Goal: Task Accomplishment & Management: Complete application form

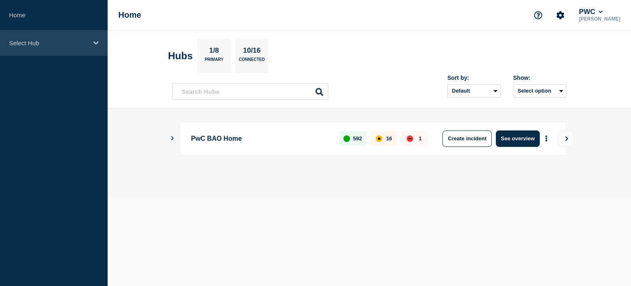
click at [90, 40] on div "Select Hub" at bounding box center [54, 42] width 108 height 25
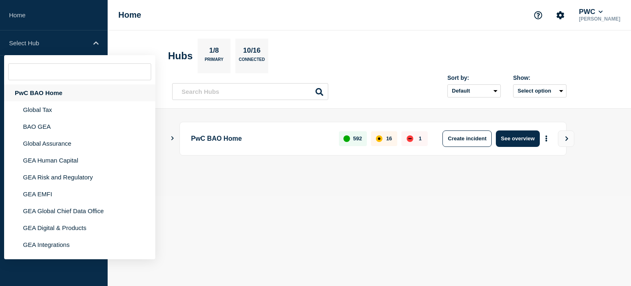
click at [77, 90] on div "PwC BAO Home" at bounding box center [79, 92] width 151 height 17
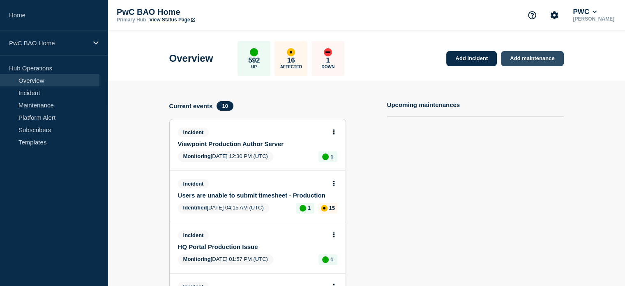
click at [524, 54] on link "Add maintenance" at bounding box center [532, 58] width 62 height 15
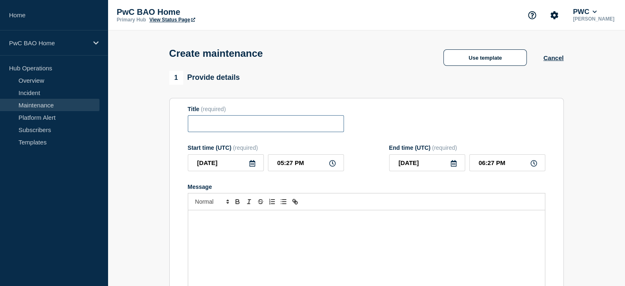
click at [220, 127] on input "Title" at bounding box center [266, 123] width 156 height 17
click at [282, 126] on input "Title" at bounding box center [266, 123] width 156 height 17
paste input "Global Internal Data Capabilities – Production Deployment – [DATE]"
type input "Global Internal Data Capabilities – Production Deployment – [DATE]"
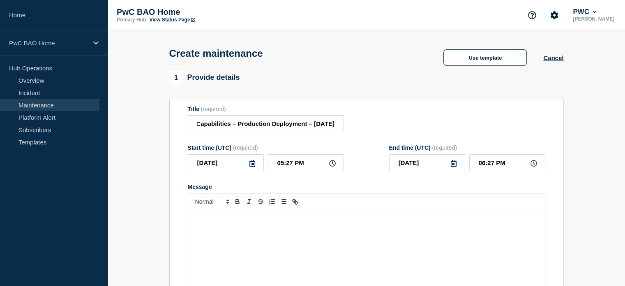
click at [252, 165] on icon at bounding box center [252, 163] width 7 height 7
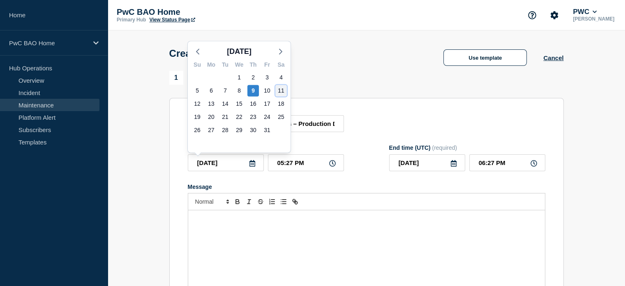
click at [280, 88] on div "11" at bounding box center [281, 91] width 12 height 12
type input "[DATE]"
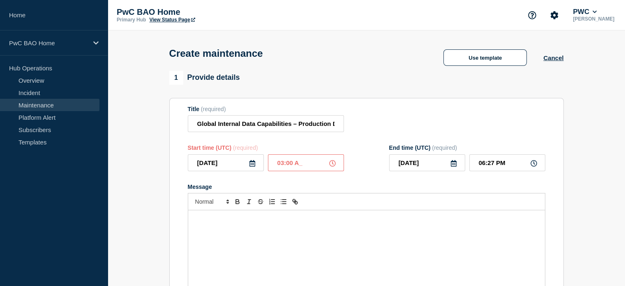
type input "03:00 AM"
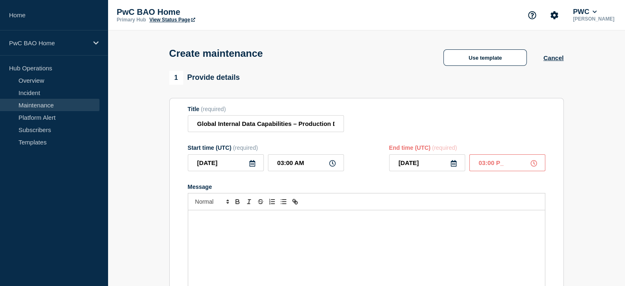
type input "03:00 PM"
click at [280, 217] on div "Message" at bounding box center [366, 259] width 357 height 99
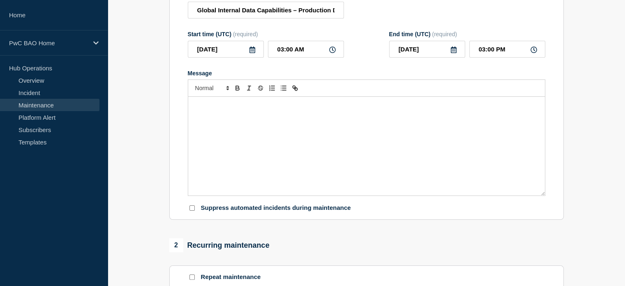
scroll to position [123, 0]
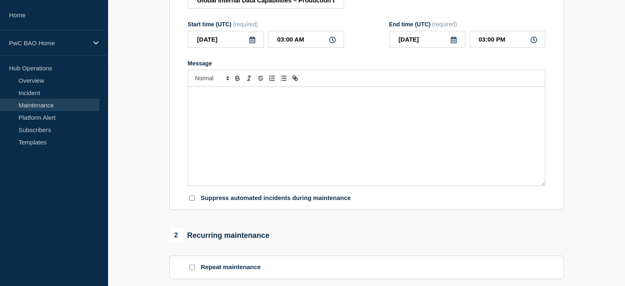
click at [309, 93] on div "Message" at bounding box center [366, 136] width 357 height 99
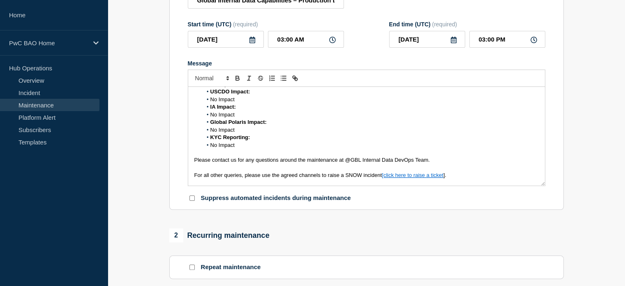
click at [209, 149] on li "No Impact" at bounding box center [370, 144] width 337 height 7
click at [210, 132] on li "No Impact" at bounding box center [370, 129] width 337 height 7
click at [209, 117] on li "No Impact" at bounding box center [370, 114] width 337 height 7
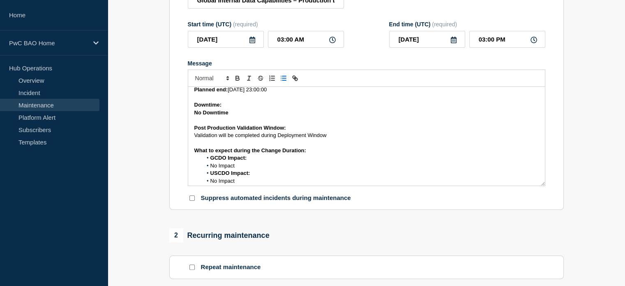
scroll to position [126, 0]
click at [210, 183] on span "No Impact" at bounding box center [222, 181] width 24 height 6
click at [209, 170] on li "No Impact" at bounding box center [370, 166] width 337 height 7
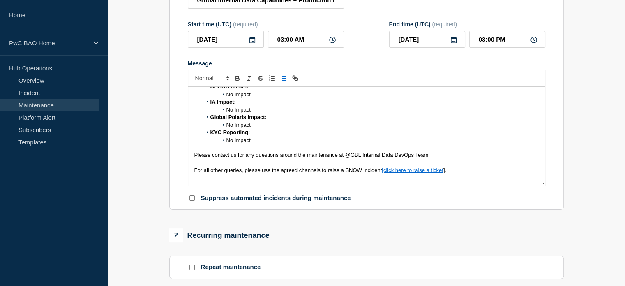
scroll to position [215, 0]
click at [466, 173] on p "For all other queries, please use the agreed channels to raise a SNOW incident …" at bounding box center [366, 168] width 345 height 7
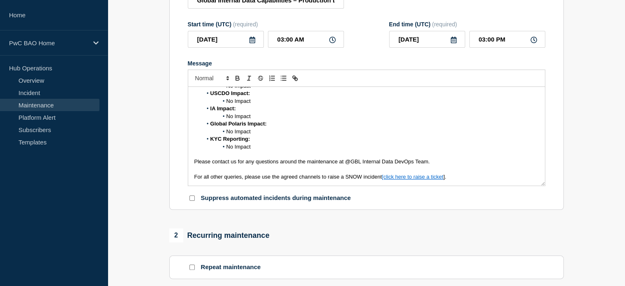
click at [424, 242] on div "2 Recurring maintenance" at bounding box center [366, 235] width 395 height 14
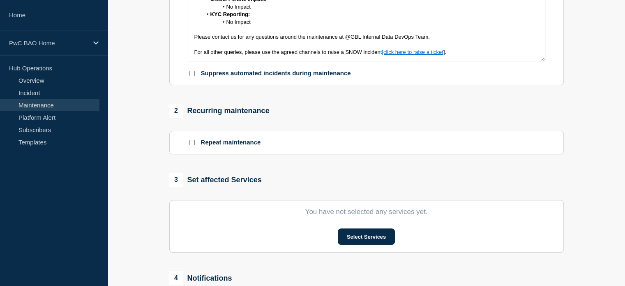
scroll to position [288, 0]
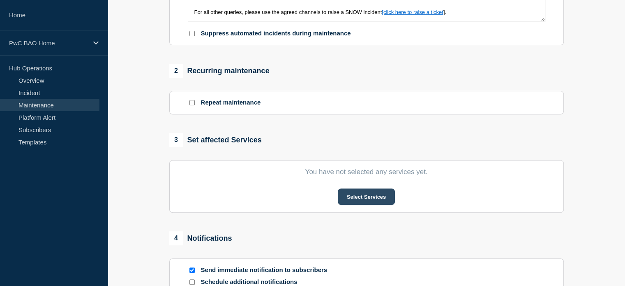
click at [363, 200] on button "Select Services" at bounding box center [366, 196] width 57 height 16
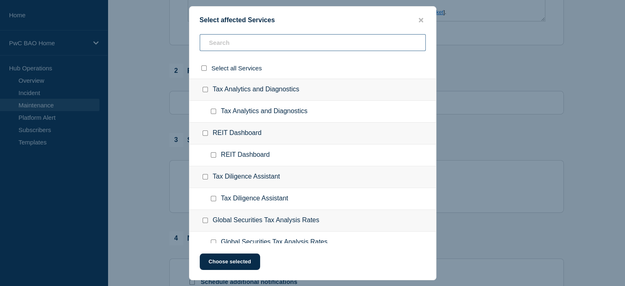
click at [248, 43] on input "text" at bounding box center [313, 42] width 226 height 17
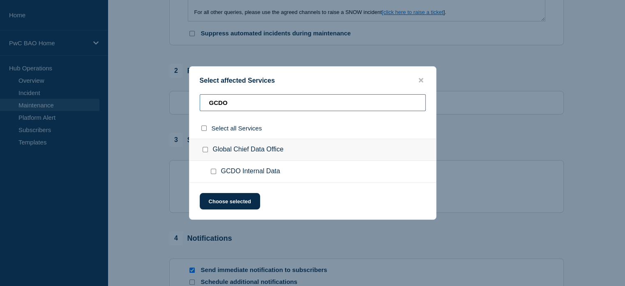
type input "GCDO"
click at [212, 172] on input "GCDO Internal Data checkbox" at bounding box center [213, 171] width 5 height 5
checkbox input "true"
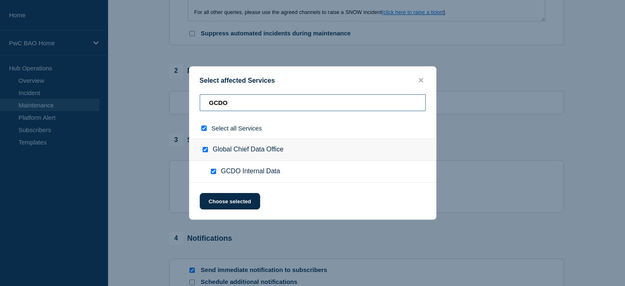
click at [245, 103] on input "GCDO" at bounding box center [313, 102] width 226 height 17
type input "G"
checkbox input "false"
type input "USCDO"
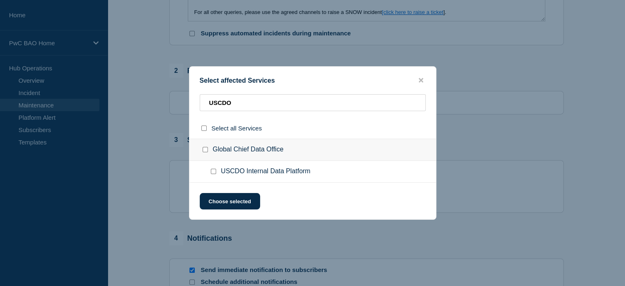
click at [214, 173] on input "USCDO Internal Data Platform checkbox" at bounding box center [213, 171] width 5 height 5
checkbox input "true"
drag, startPoint x: 252, startPoint y: 106, endPoint x: 209, endPoint y: 110, distance: 43.0
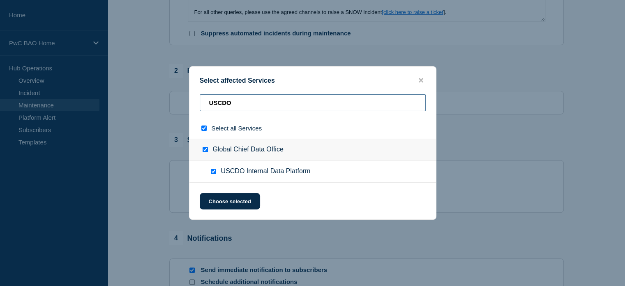
click at [209, 110] on input "USCDO" at bounding box center [313, 102] width 226 height 17
type input "I"
checkbox input "false"
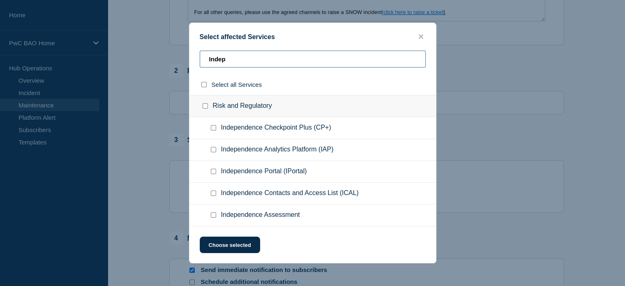
type input "Indepd"
checkbox input "true"
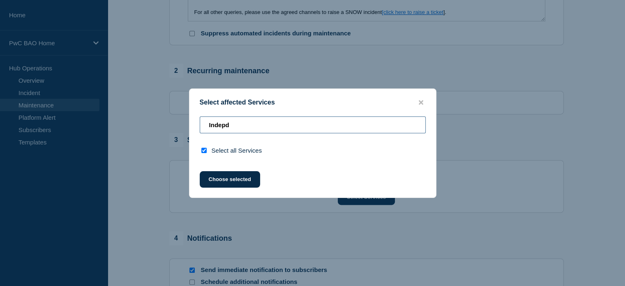
type input "Indep"
checkbox input "false"
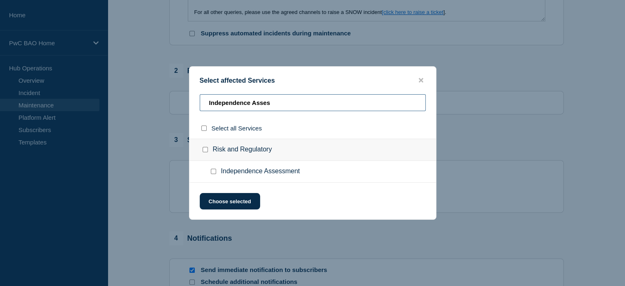
type input "Independence Asses"
click at [215, 171] on input "Independence Assessment checkbox" at bounding box center [213, 171] width 5 height 5
checkbox input "true"
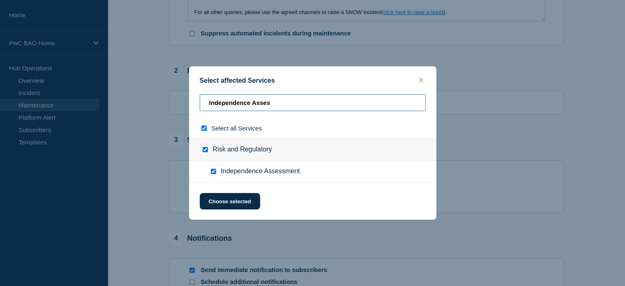
drag, startPoint x: 288, startPoint y: 100, endPoint x: 177, endPoint y: 105, distance: 110.7
click at [177, 105] on div "Select affected Services Independence Asses Select all Services Risk and Regula…" at bounding box center [312, 143] width 625 height 286
type input "P"
checkbox input "false"
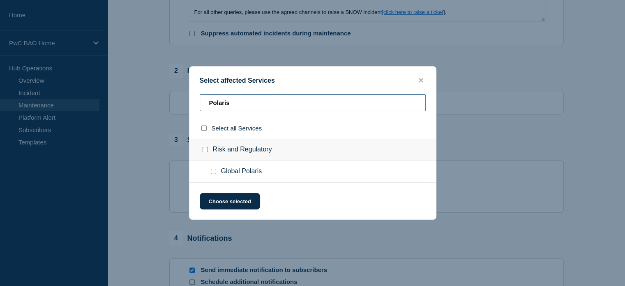
type input "Polaris"
click at [214, 171] on input "Global Polaris checkbox" at bounding box center [213, 171] width 5 height 5
checkbox input "true"
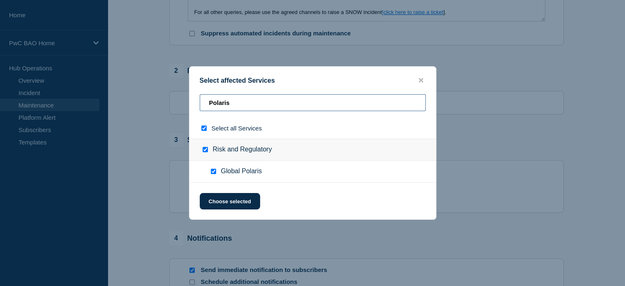
drag, startPoint x: 246, startPoint y: 102, endPoint x: 195, endPoint y: 102, distance: 50.6
click at [195, 102] on div "Polaris" at bounding box center [313, 105] width 247 height 23
type input "K"
checkbox input "false"
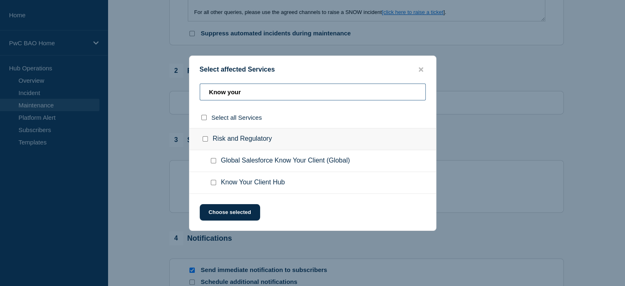
type input "Know your"
click at [213, 180] on input "Know Your Client Hub checkbox" at bounding box center [213, 182] width 5 height 5
checkbox input "true"
click at [234, 207] on button "Choose selected" at bounding box center [230, 212] width 60 height 16
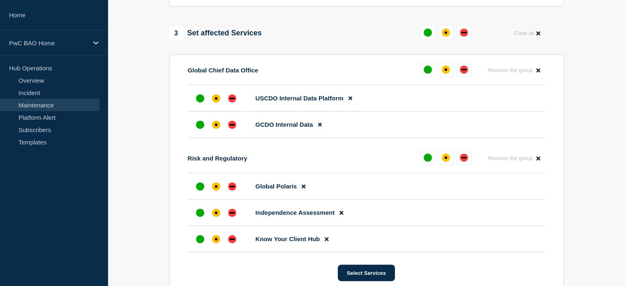
scroll to position [411, 0]
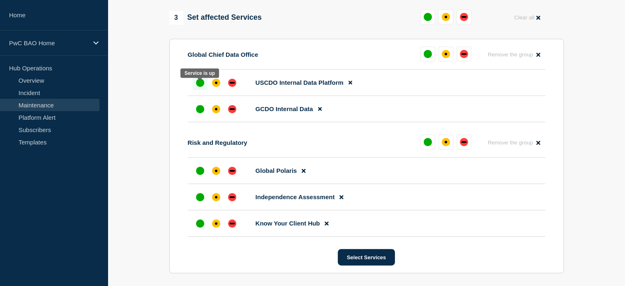
click at [201, 86] on div "up" at bounding box center [200, 83] width 8 height 8
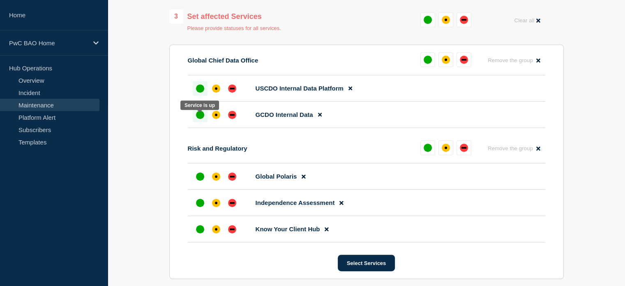
click at [198, 118] on div "up" at bounding box center [200, 115] width 8 height 8
click at [202, 180] on div "up" at bounding box center [200, 176] width 8 height 8
click at [201, 207] on div "up" at bounding box center [200, 203] width 8 height 8
click at [201, 233] on div "up" at bounding box center [200, 229] width 8 height 8
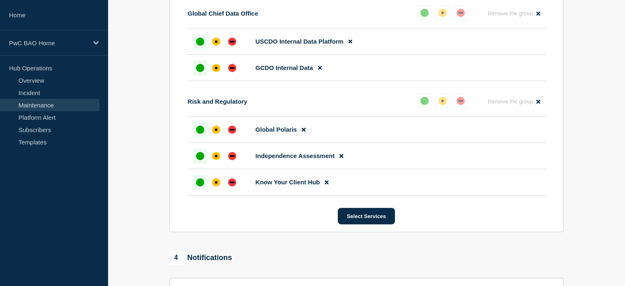
scroll to position [576, 0]
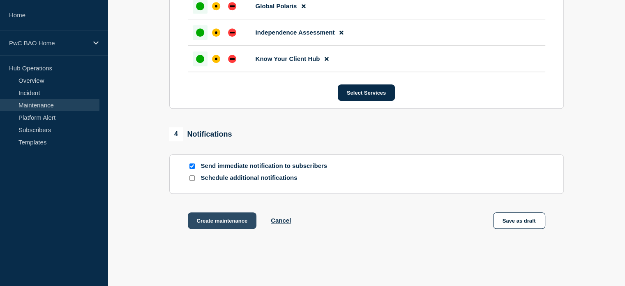
click at [223, 224] on button "Create maintenance" at bounding box center [222, 220] width 69 height 16
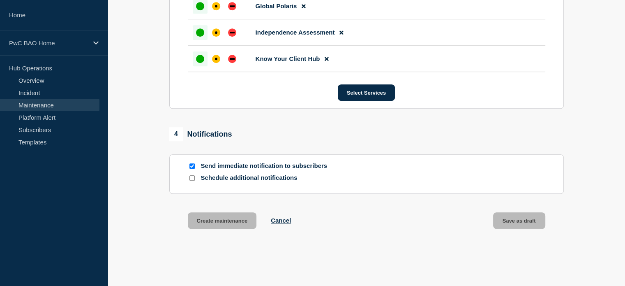
scroll to position [593, 0]
